Goal: Task Accomplishment & Management: Use online tool/utility

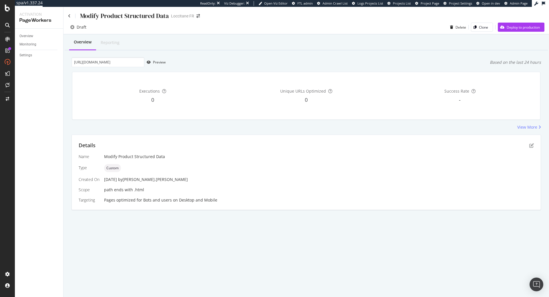
scroll to position [0, 41]
click at [529, 145] on icon "pen-to-square" at bounding box center [531, 145] width 5 height 5
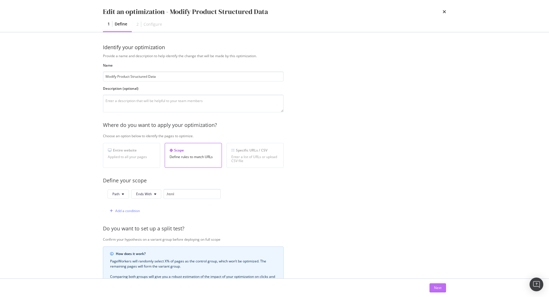
click at [444, 290] on button "Next" at bounding box center [437, 287] width 17 height 9
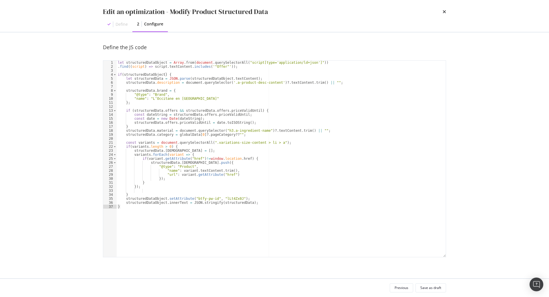
click at [305, 170] on div "let structuredDataObject = Array . from ( document . querySelectorAll ( "script…" at bounding box center [281, 163] width 329 height 204
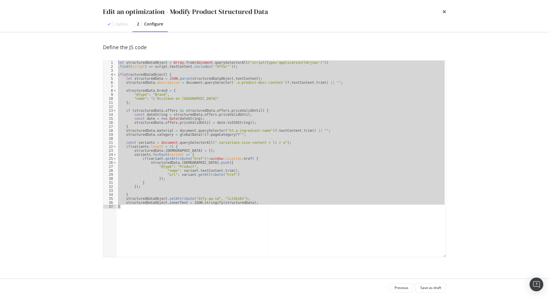
paste textarea "Cursor at row 37"
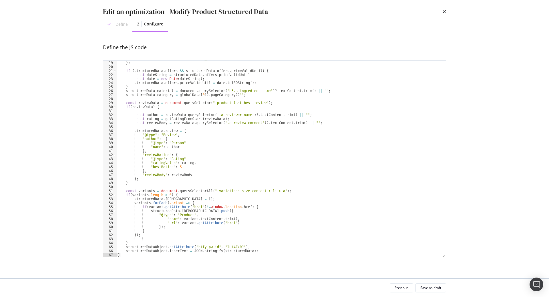
click at [227, 246] on div ""name" : "L’Occitane en [GEOGRAPHIC_DATA]" } ; if ( structuredData . offers && …" at bounding box center [281, 159] width 329 height 204
click at [253, 244] on div ""name" : "L’Occitane en [GEOGRAPHIC_DATA]" } ; if ( structuredData . offers && …" at bounding box center [281, 159] width 329 height 204
type textarea "}"
click at [434, 290] on div "Save as draft" at bounding box center [430, 287] width 21 height 5
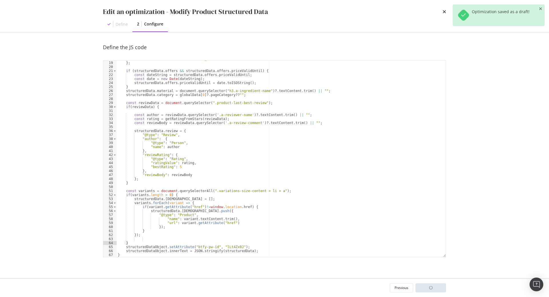
scroll to position [0, 41]
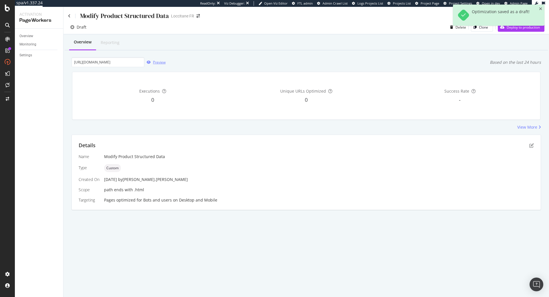
click at [159, 65] on div "Preview" at bounding box center [159, 62] width 13 height 5
